Goal: Task Accomplishment & Management: Use online tool/utility

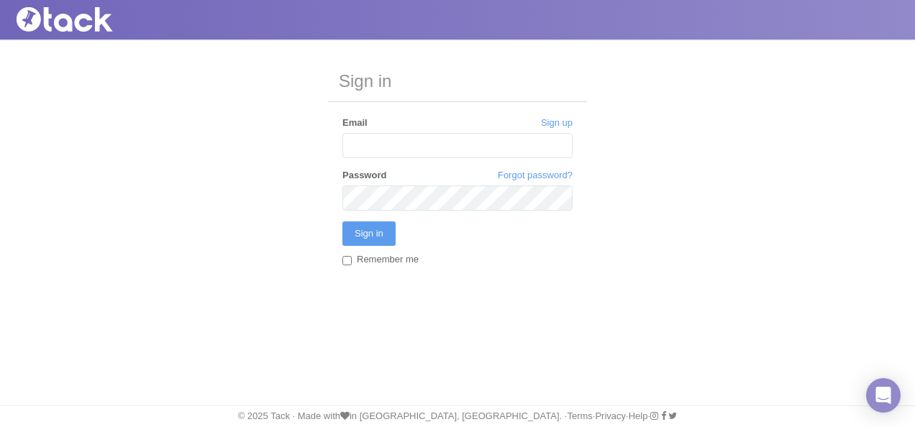
type input "[EMAIL_ADDRESS][DOMAIN_NAME]"
click at [392, 230] on input "Sign in" at bounding box center [368, 233] width 53 height 24
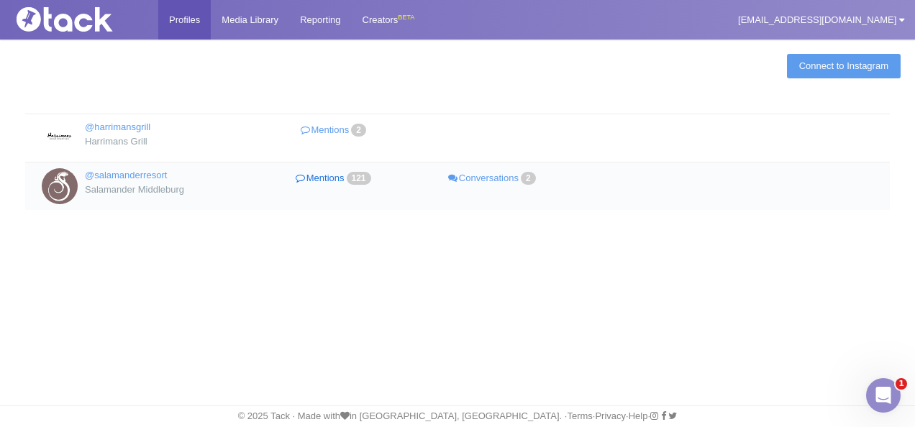
click at [325, 180] on link "Mentions 121" at bounding box center [334, 178] width 159 height 21
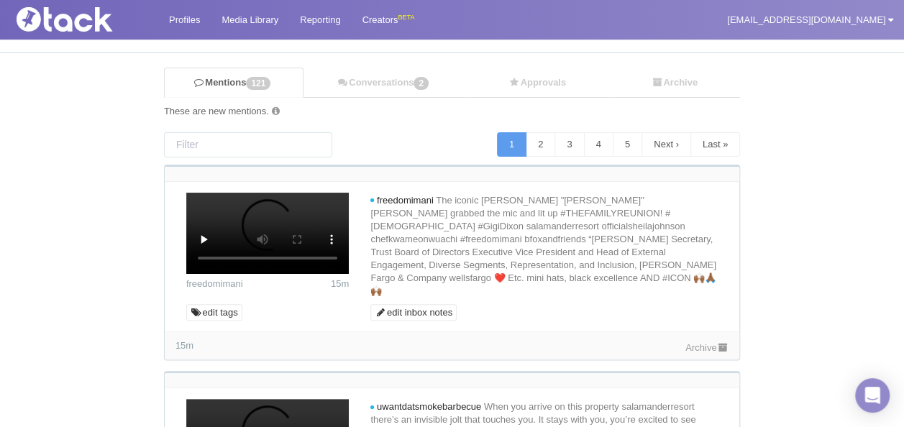
scroll to position [72, 0]
